Goal: Information Seeking & Learning: Check status

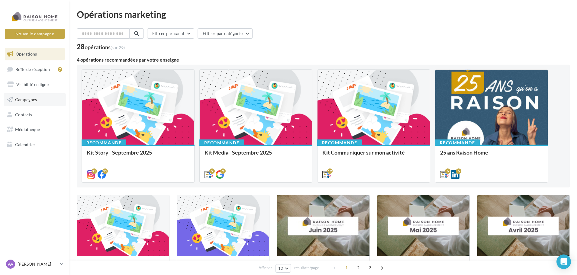
click at [41, 101] on link "Campagnes" at bounding box center [35, 99] width 62 height 13
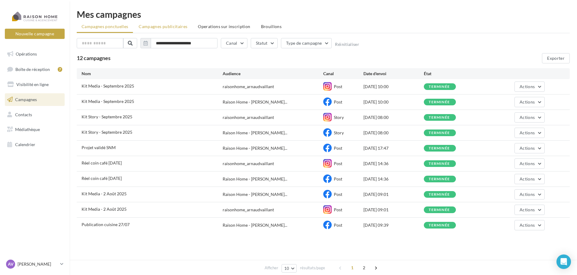
click at [189, 29] on li "Campagnes publicitaires" at bounding box center [163, 26] width 58 height 11
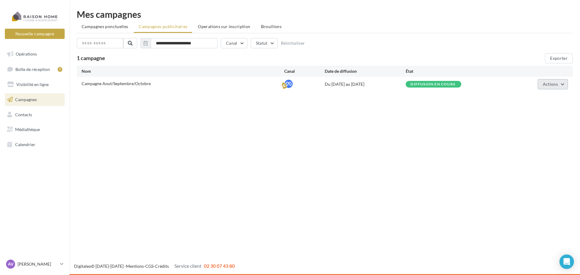
click at [558, 87] on button "Actions" at bounding box center [553, 84] width 30 height 10
click at [556, 109] on button "Voir les résultats" at bounding box center [538, 114] width 60 height 16
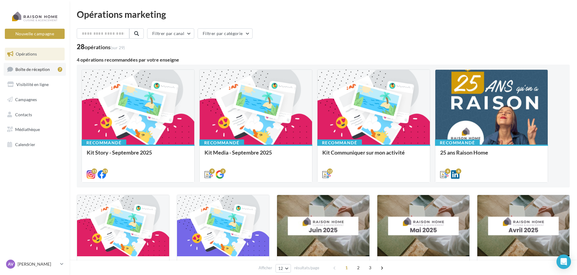
click at [34, 71] on span "Boîte de réception" at bounding box center [32, 68] width 34 height 5
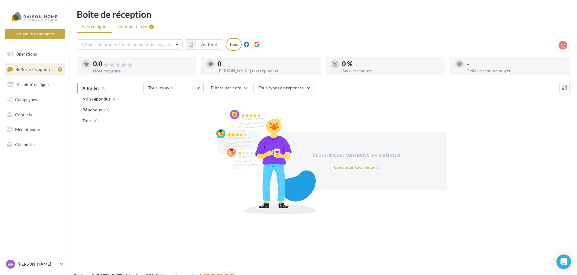
click at [142, 26] on span "Commentaires" at bounding box center [132, 27] width 29 height 6
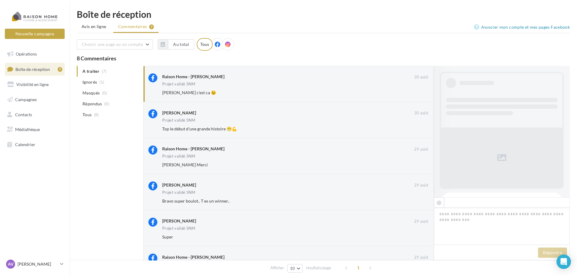
scroll to position [325, 0]
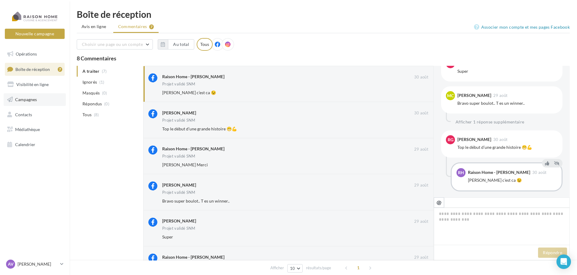
click at [38, 102] on link "Campagnes" at bounding box center [35, 99] width 62 height 13
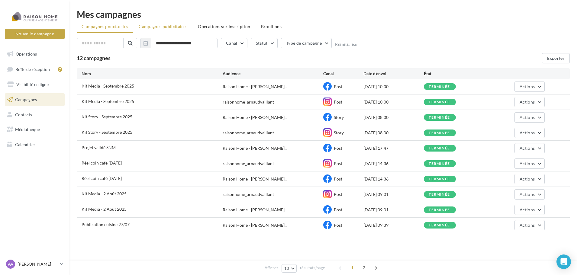
click at [169, 26] on span "Campagnes publicitaires" at bounding box center [163, 26] width 49 height 5
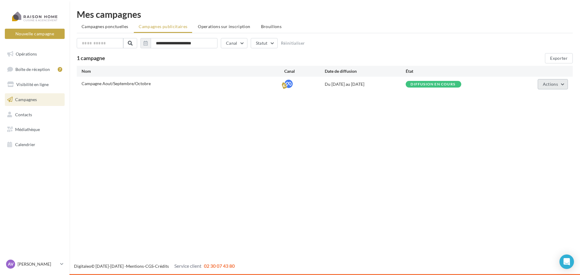
click at [554, 89] on button "Actions" at bounding box center [553, 84] width 30 height 10
click at [553, 109] on button "Voir les résultats" at bounding box center [538, 114] width 60 height 16
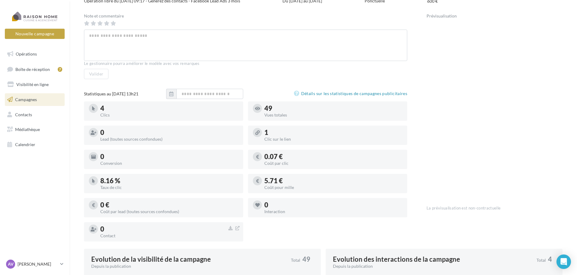
scroll to position [60, 0]
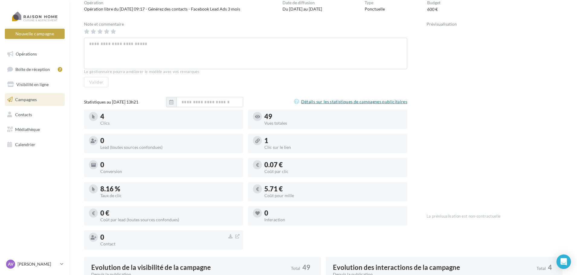
click at [343, 99] on link "Détails sur les statistiques de campagnes publicitaires" at bounding box center [350, 101] width 113 height 7
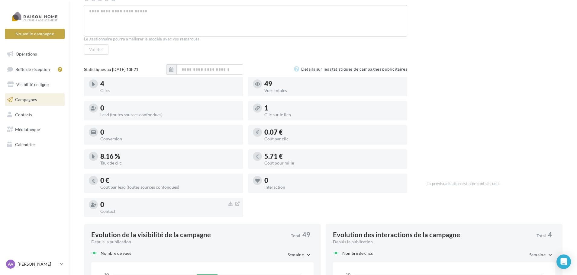
scroll to position [63, 0]
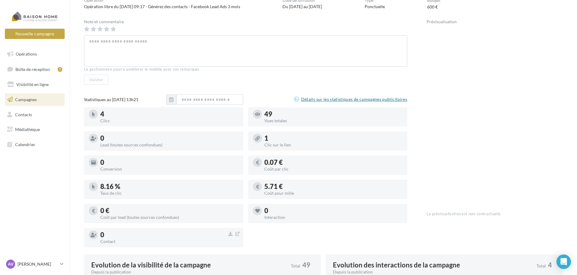
click at [347, 100] on link "Détails sur les statistiques de campagnes publicitaires" at bounding box center [350, 99] width 113 height 7
click at [15, 119] on link "Contacts" at bounding box center [35, 114] width 62 height 13
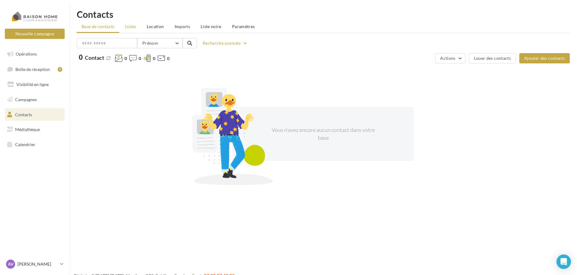
click at [129, 27] on span "Listes" at bounding box center [130, 26] width 11 height 5
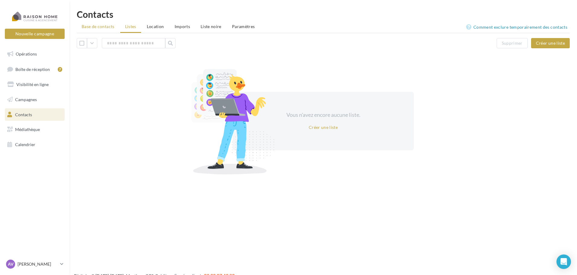
click at [89, 28] on span "Base de contacts" at bounding box center [98, 26] width 33 height 5
